Goal: Navigation & Orientation: Find specific page/section

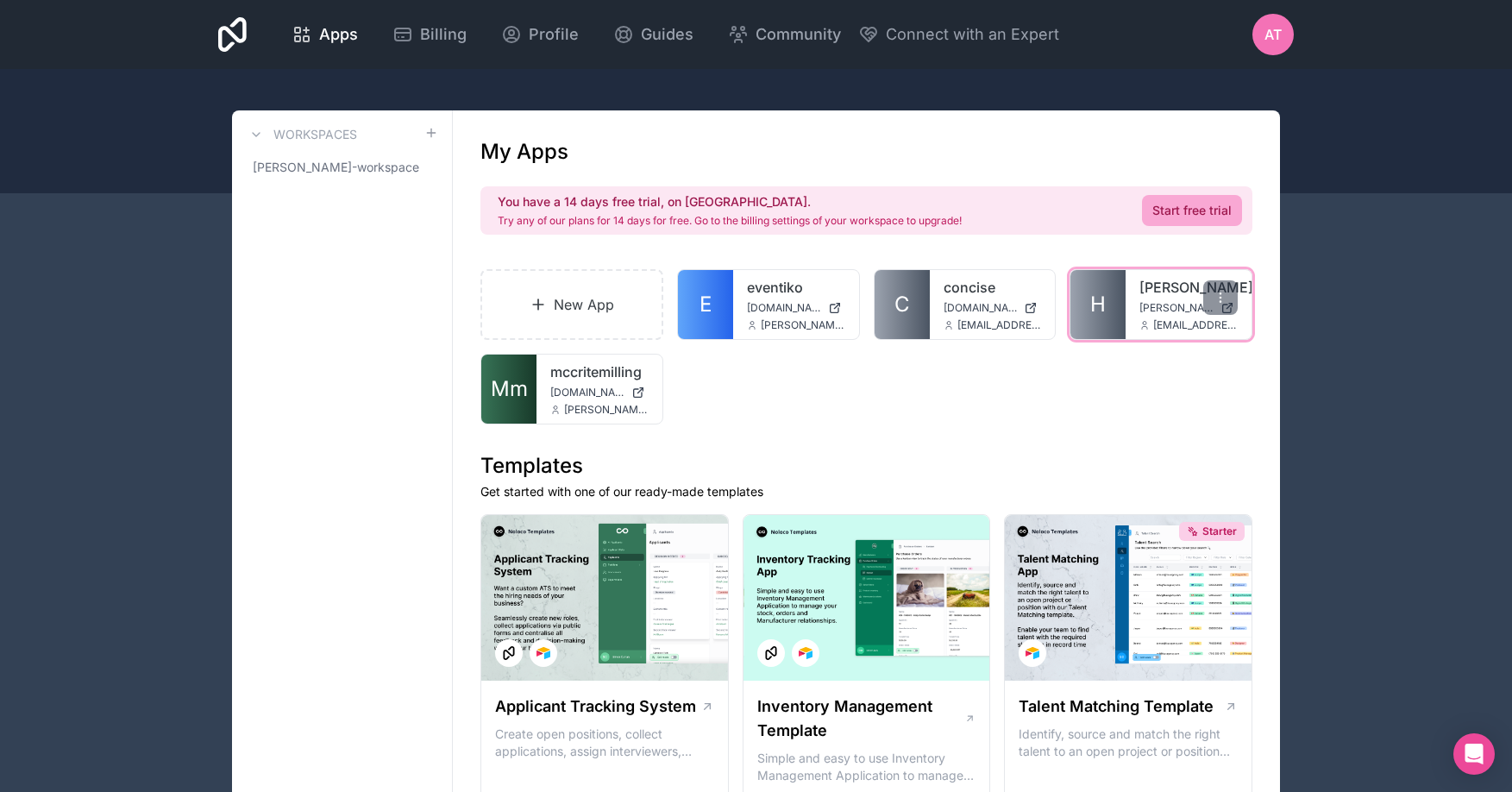
click at [1153, 290] on link "[PERSON_NAME]" at bounding box center [1188, 287] width 98 height 21
click at [1140, 285] on link "[PERSON_NAME]" at bounding box center [1188, 287] width 98 height 21
